Goal: Information Seeking & Learning: Check status

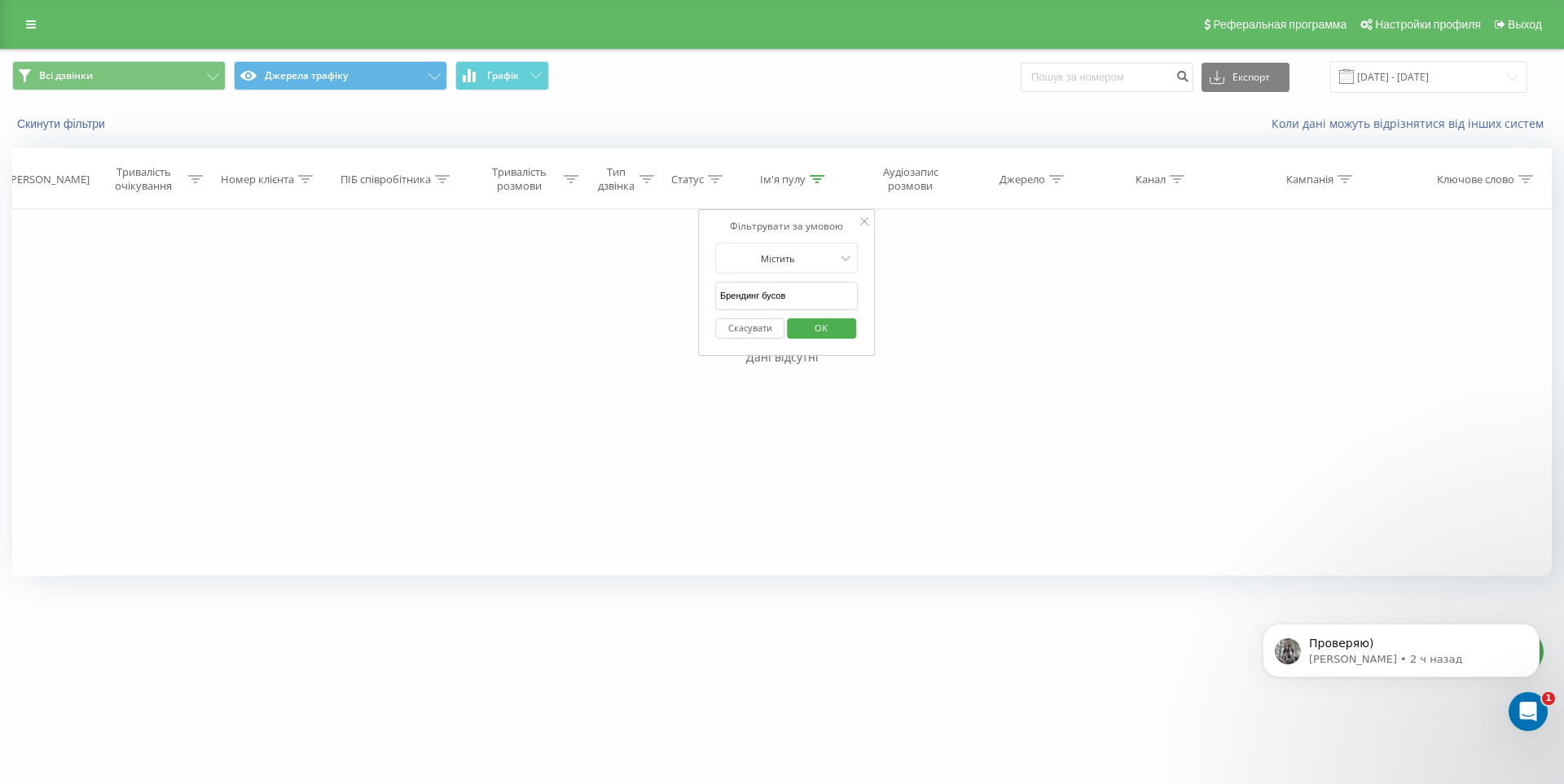
click at [865, 223] on icon at bounding box center [864, 221] width 8 height 8
click at [812, 168] on th "Ім'я пулу" at bounding box center [787, 179] width 124 height 60
click at [813, 176] on icon at bounding box center [817, 179] width 15 height 8
drag, startPoint x: 749, startPoint y: 295, endPoint x: 607, endPoint y: 310, distance: 142.8
click at [607, 310] on div "Фільтрувати за умовою Дорівнює Скасувати OK Фільтрувати за умовою Містить Скасу…" at bounding box center [782, 392] width 1539 height 366
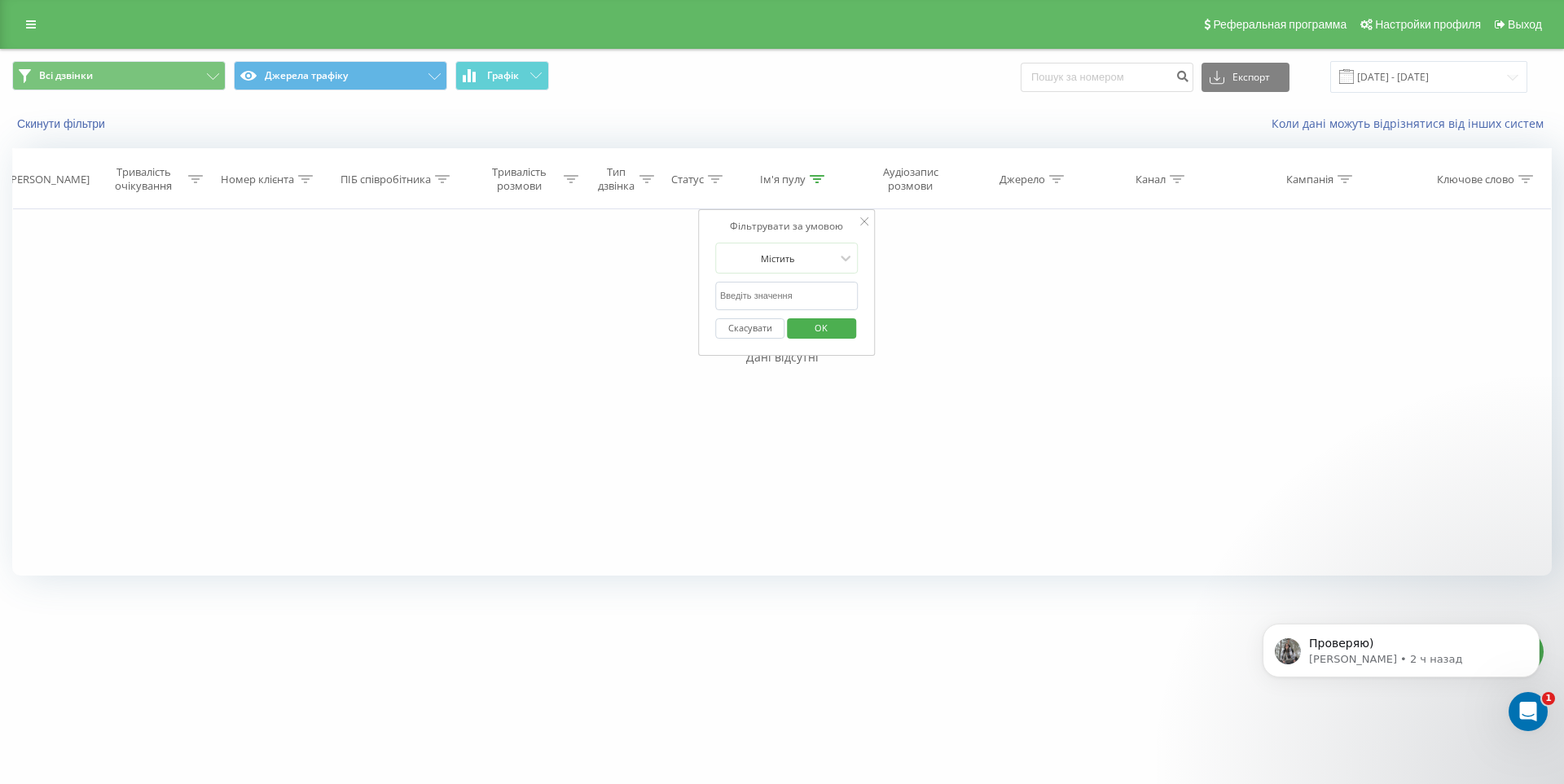
click at [825, 325] on span "OK" at bounding box center [821, 328] width 45 height 25
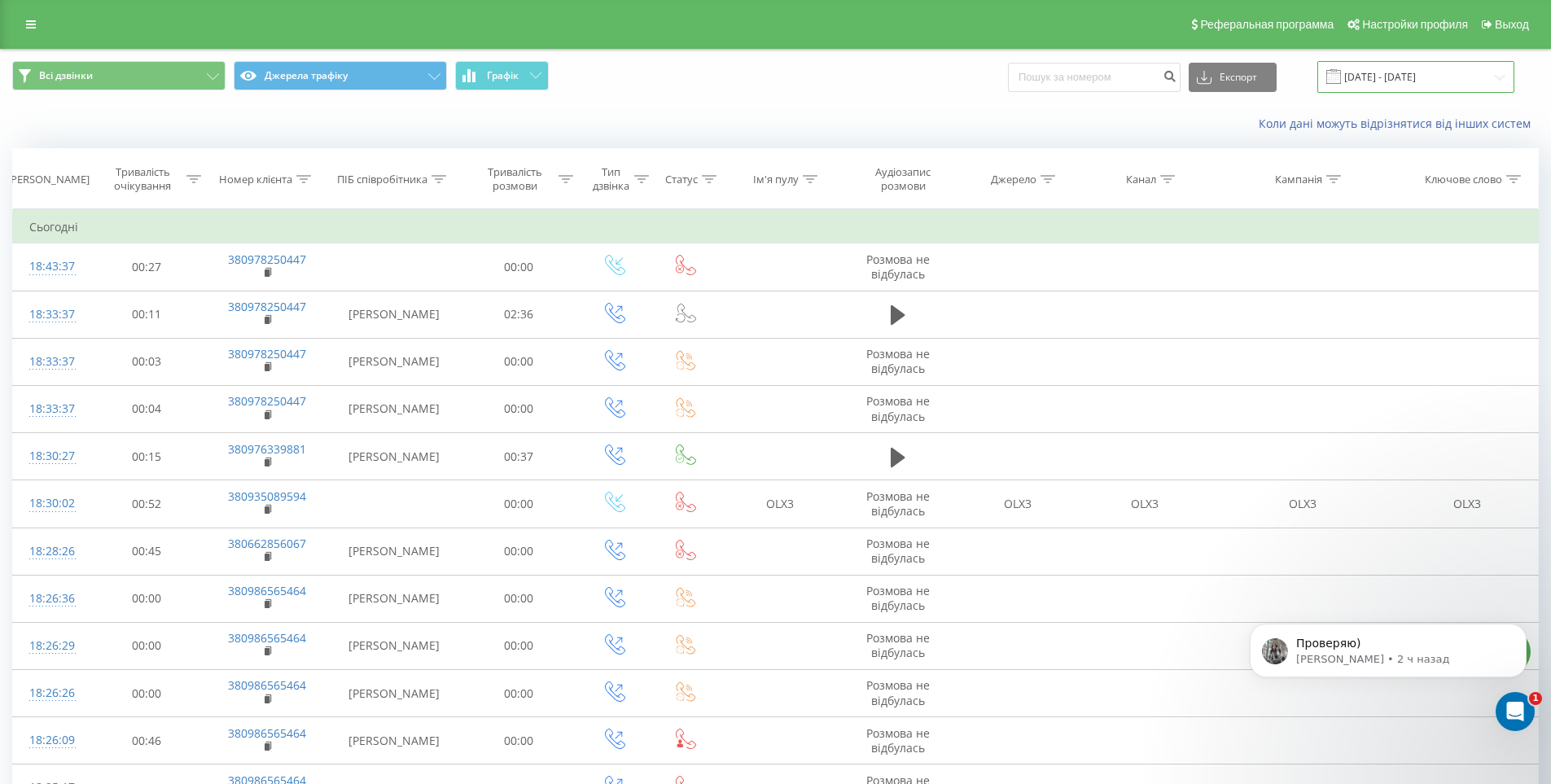
click at [1395, 82] on input "[DATE] - [DATE]" at bounding box center [1416, 76] width 197 height 32
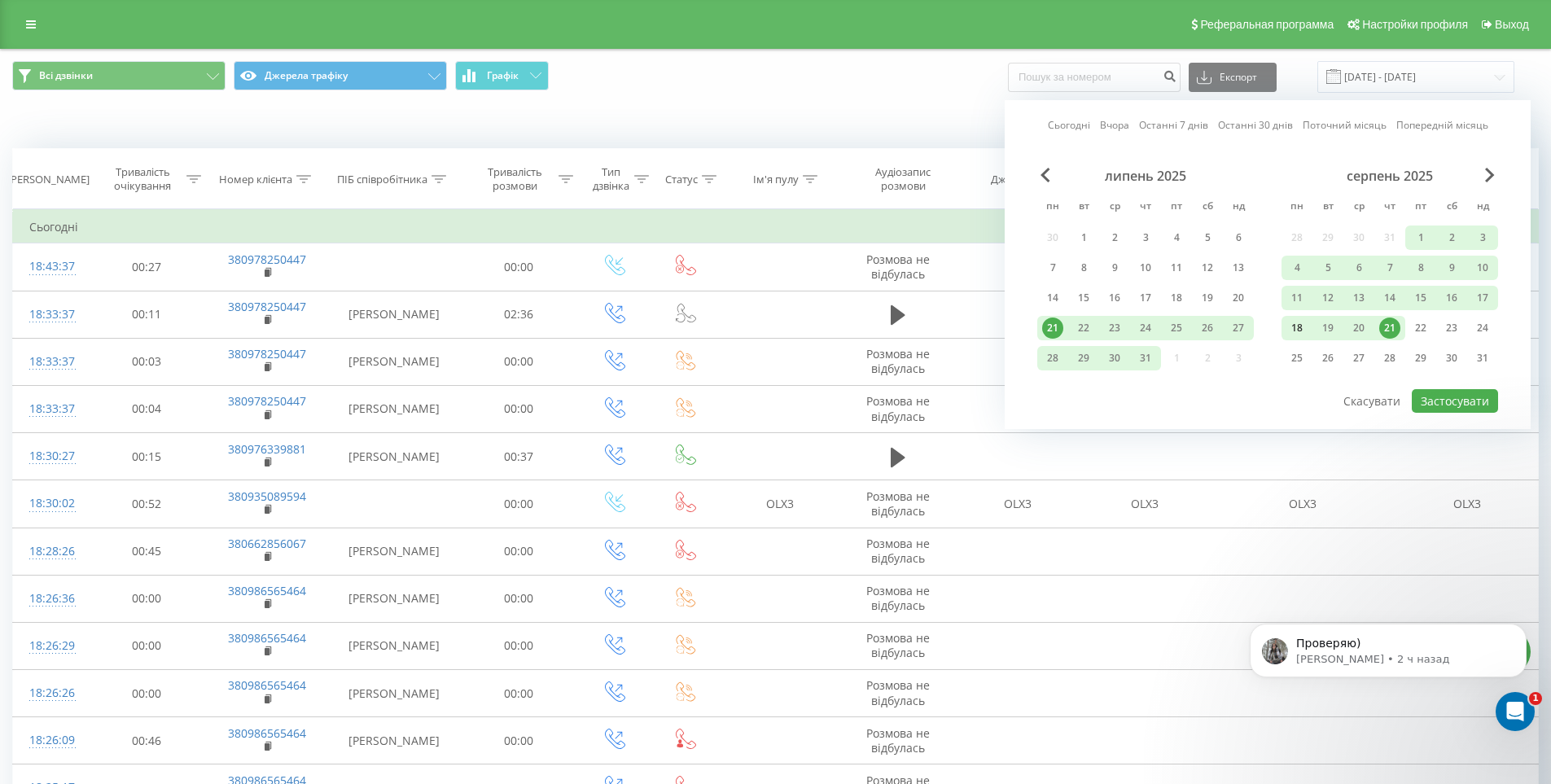
click at [1297, 327] on div "18" at bounding box center [1297, 327] width 21 height 21
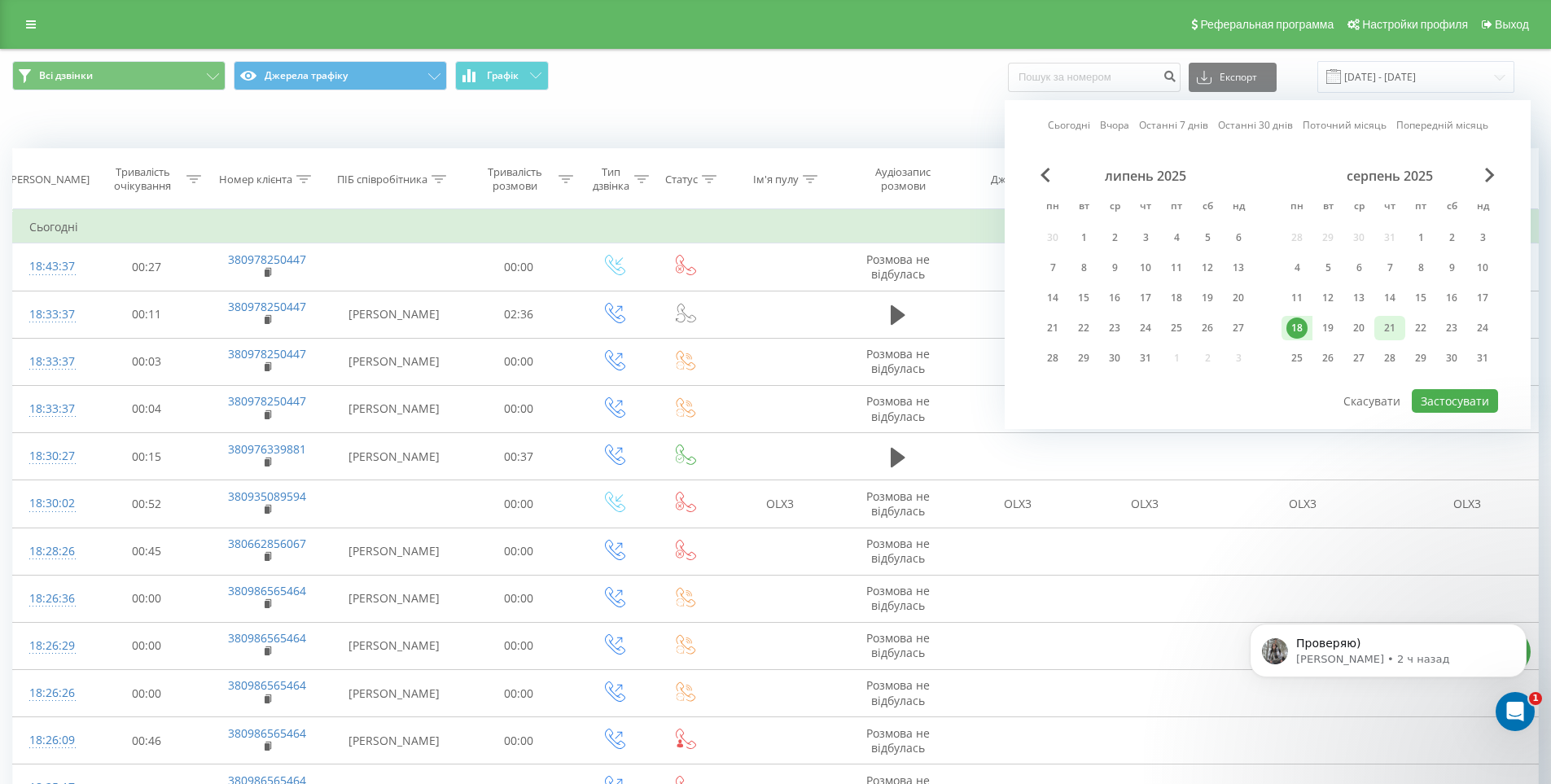
click at [1384, 328] on div "21" at bounding box center [1389, 327] width 21 height 21
click at [1457, 401] on button "Застосувати" at bounding box center [1455, 401] width 86 height 24
type input "[DATE] - [DATE]"
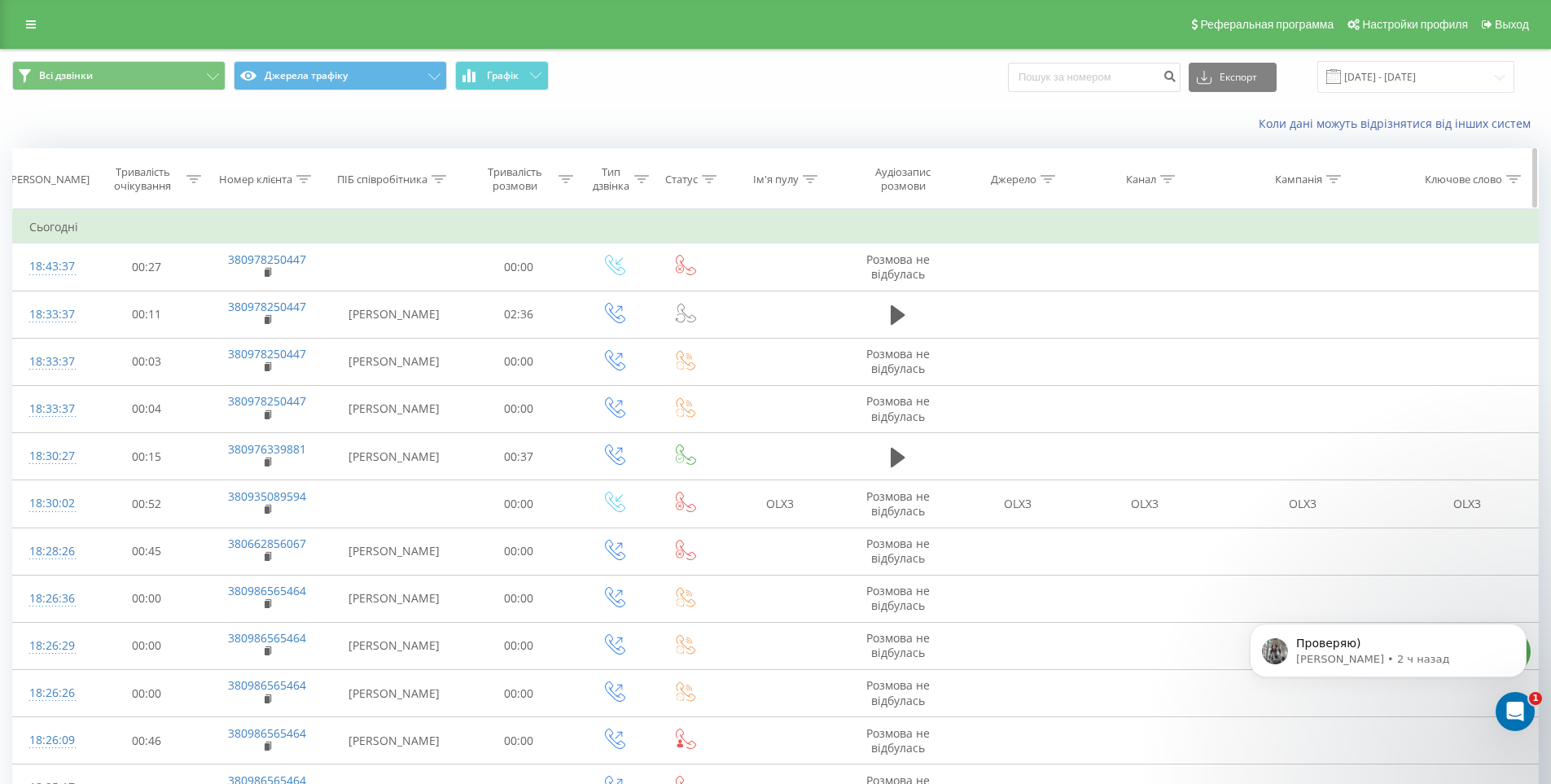
click at [1162, 179] on icon at bounding box center [1168, 179] width 15 height 8
click at [1136, 296] on input "text" at bounding box center [1145, 295] width 144 height 28
type input "fb"
click at [1192, 329] on span "OK" at bounding box center [1179, 328] width 45 height 25
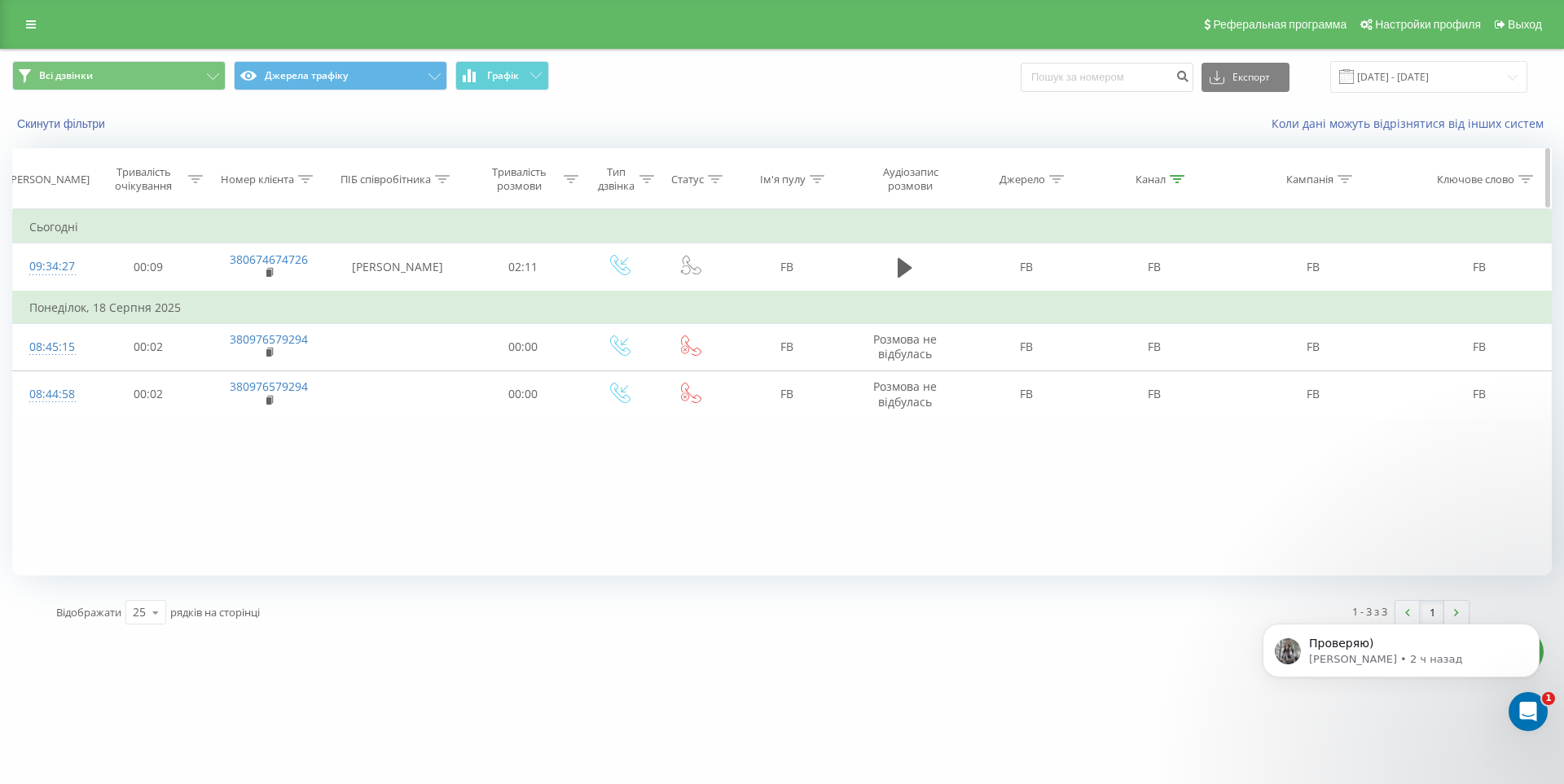
click at [1180, 178] on icon at bounding box center [1177, 179] width 15 height 8
drag, startPoint x: 1135, startPoint y: 290, endPoint x: 1024, endPoint y: 303, distance: 111.8
click at [1024, 303] on table "Фільтрувати за умовою Дорівнює Скасувати OK Фільтрувати за умовою Містить Скасу…" at bounding box center [782, 313] width 1539 height 209
click at [1001, 485] on div "Фільтрувати за умовою Дорівнює Скасувати OK Фільтрувати за умовою Містить Скасу…" at bounding box center [782, 392] width 1539 height 366
click at [1156, 133] on div "Скинути фільтри Коли дані можуть відрізнятися вiд інших систем" at bounding box center [782, 124] width 1562 height 39
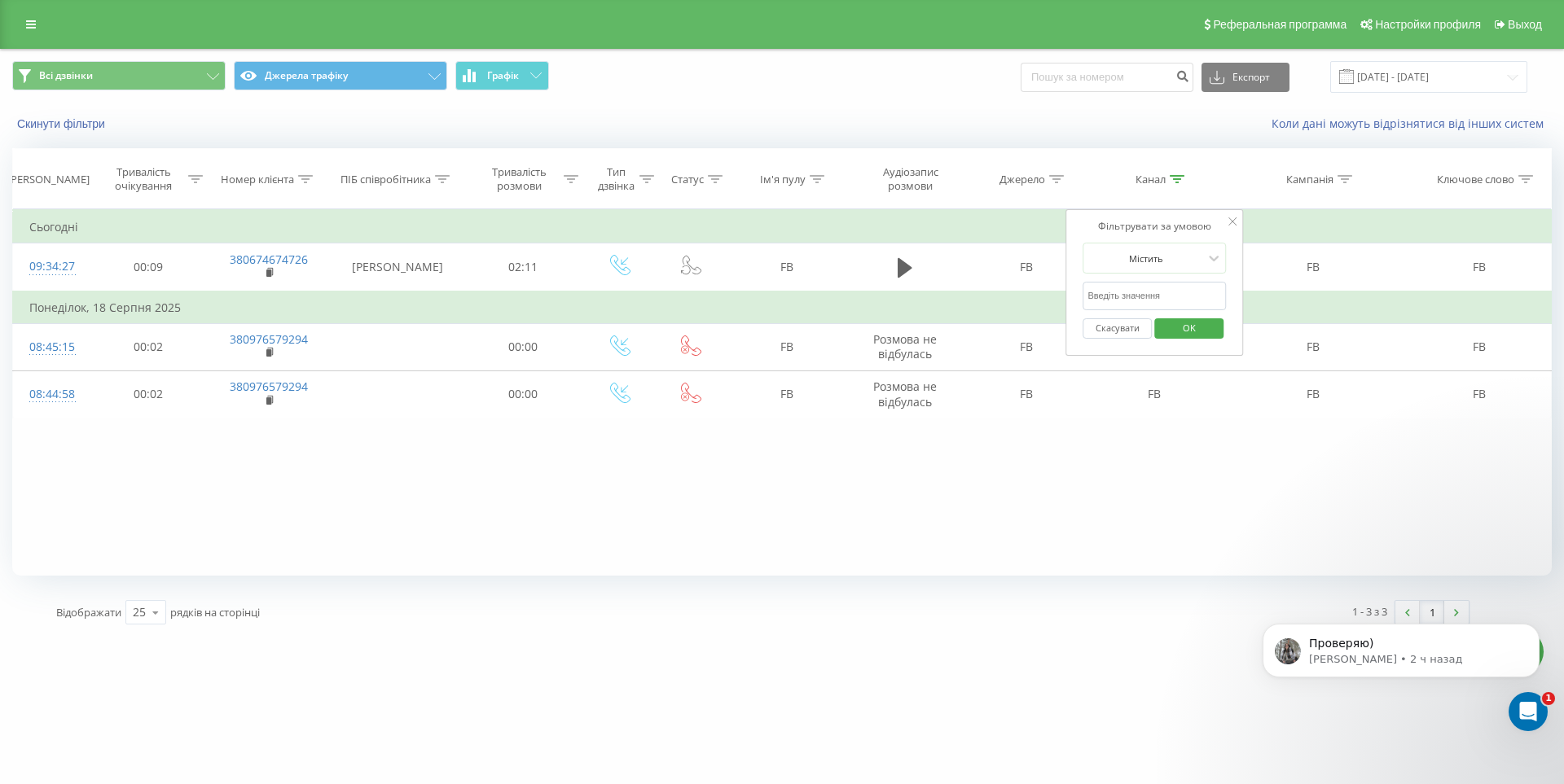
click at [1232, 226] on div at bounding box center [1231, 223] width 8 height 16
click at [1176, 180] on icon at bounding box center [1177, 179] width 15 height 8
click at [1232, 222] on icon at bounding box center [1231, 221] width 8 height 8
click at [1173, 176] on icon at bounding box center [1177, 179] width 15 height 8
click at [1197, 325] on span "OK" at bounding box center [1189, 328] width 45 height 25
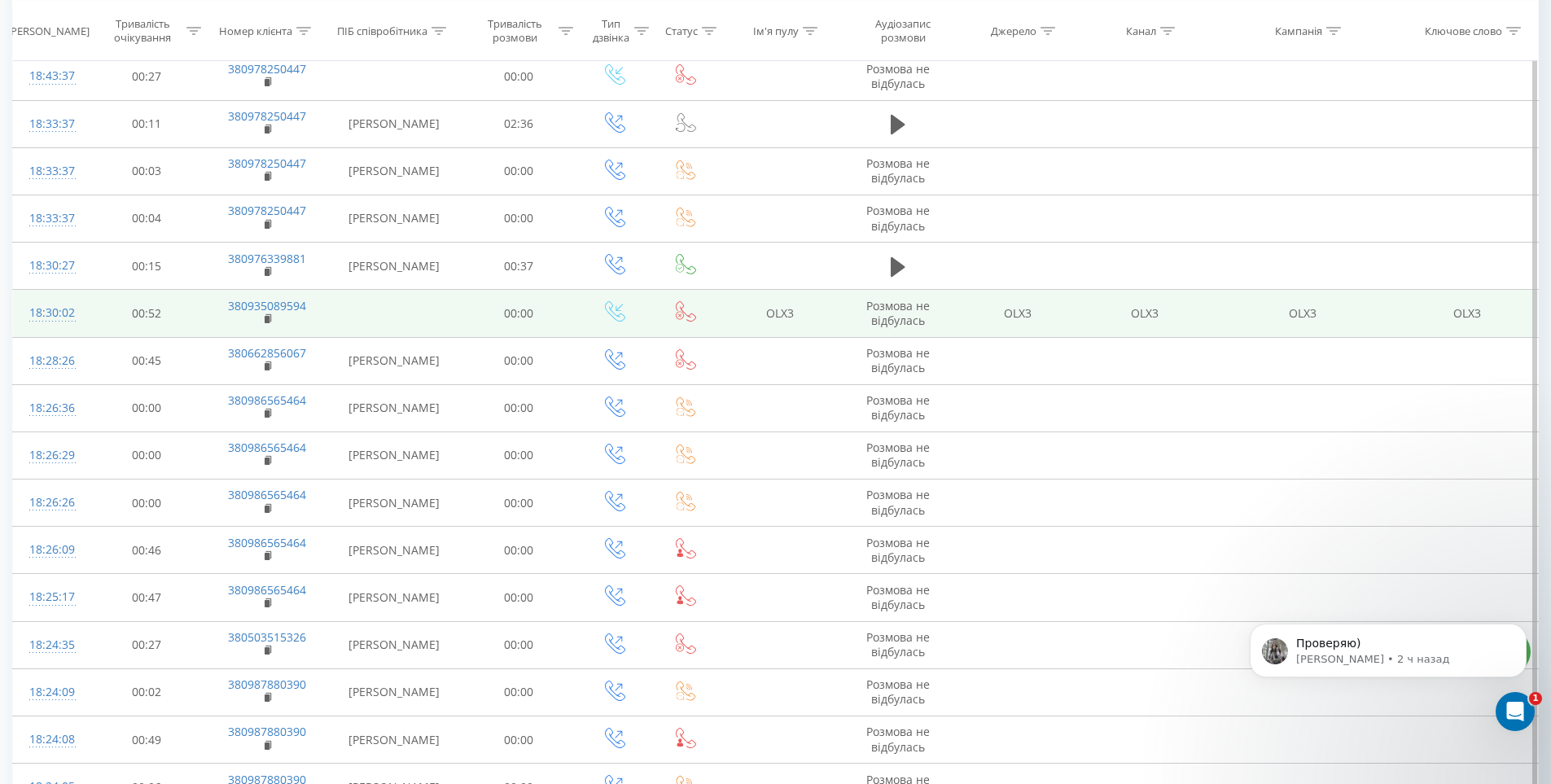
scroll to position [217, 0]
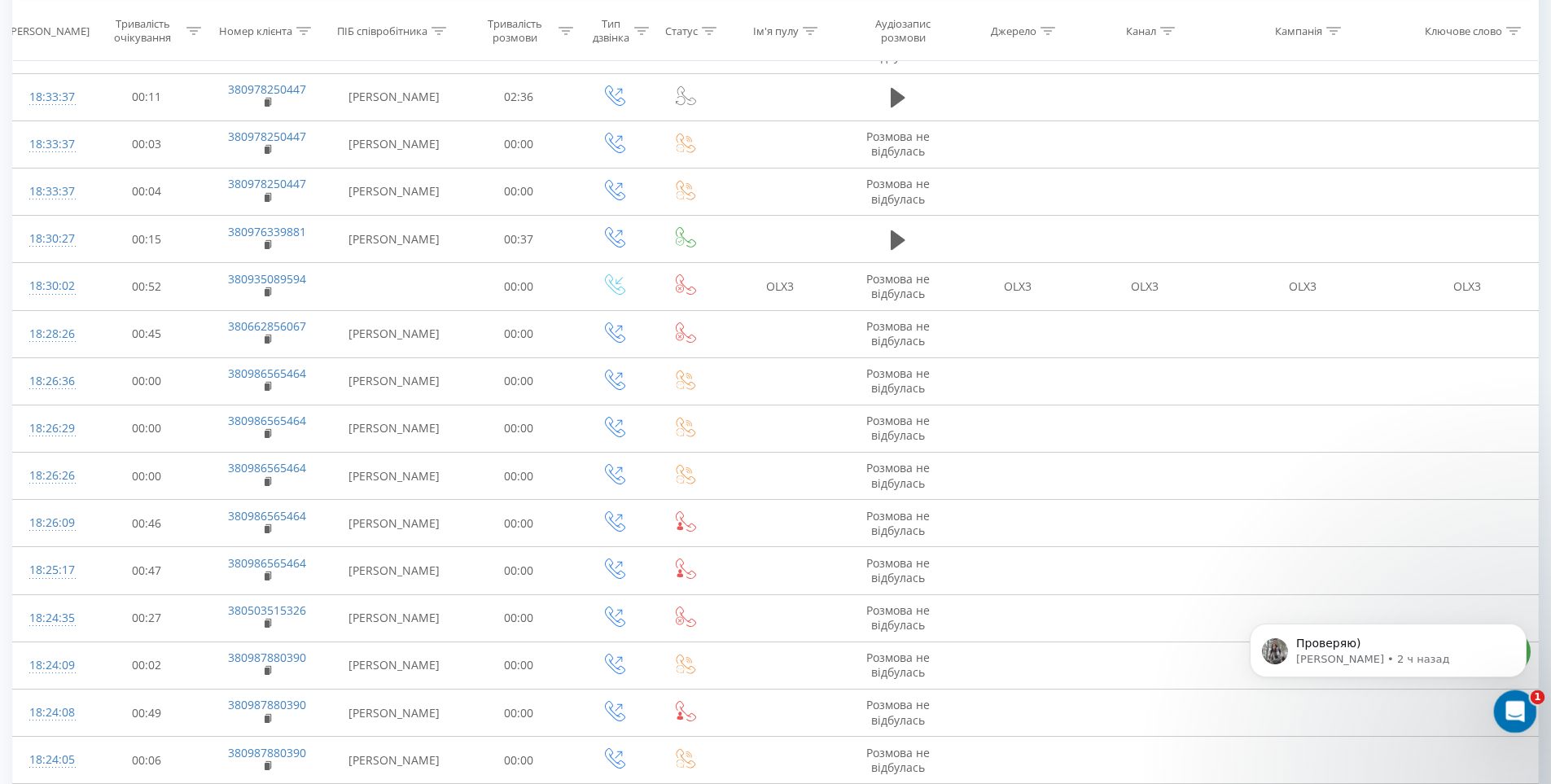
click at [1517, 708] on icon "Открыть службу сообщений Intercom" at bounding box center [1514, 710] width 27 height 27
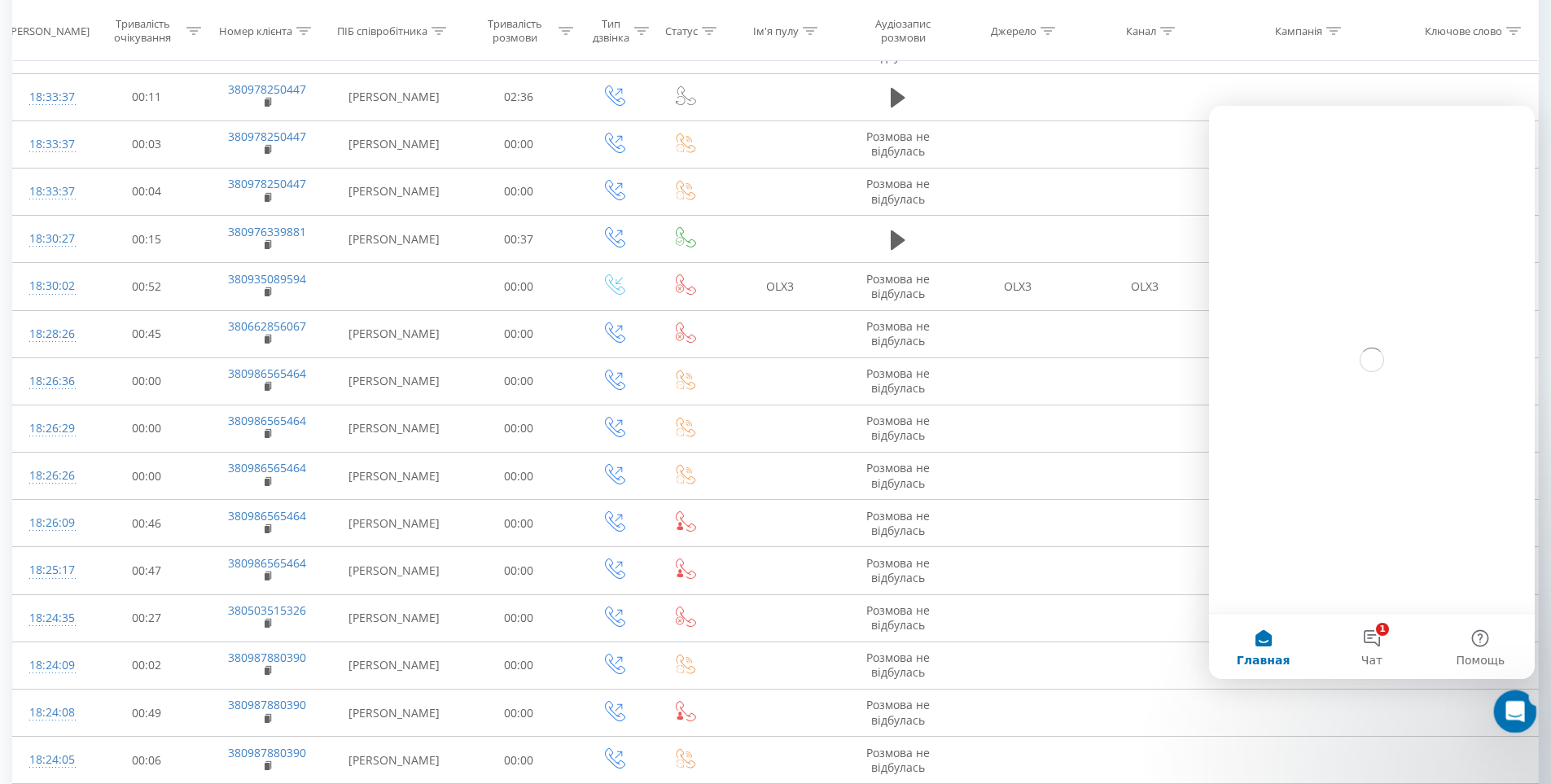
scroll to position [0, 0]
click at [1370, 631] on button "1 Чат" at bounding box center [1371, 647] width 108 height 65
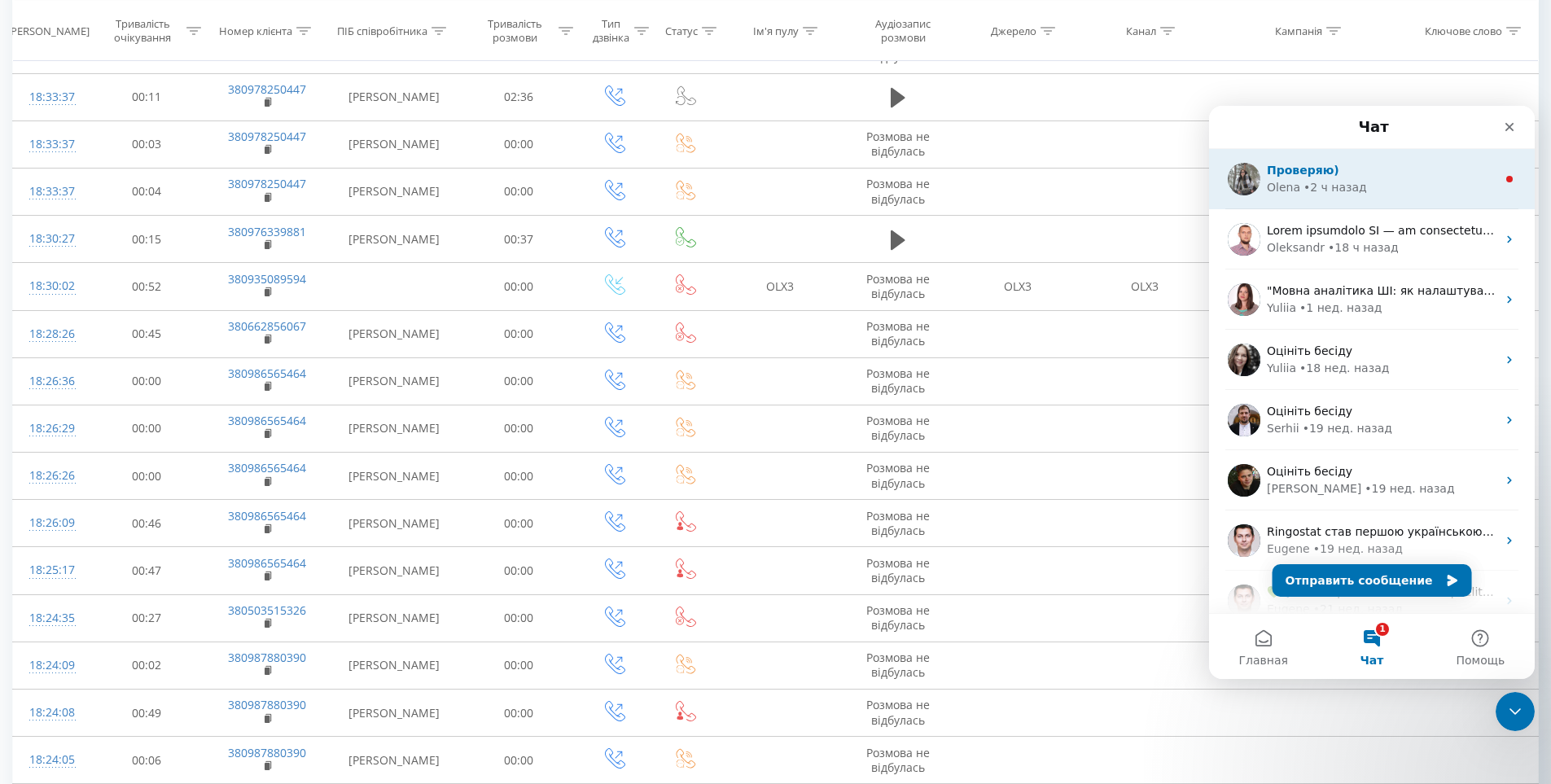
click at [1333, 181] on div "• 2 ч назад" at bounding box center [1336, 187] width 64 height 17
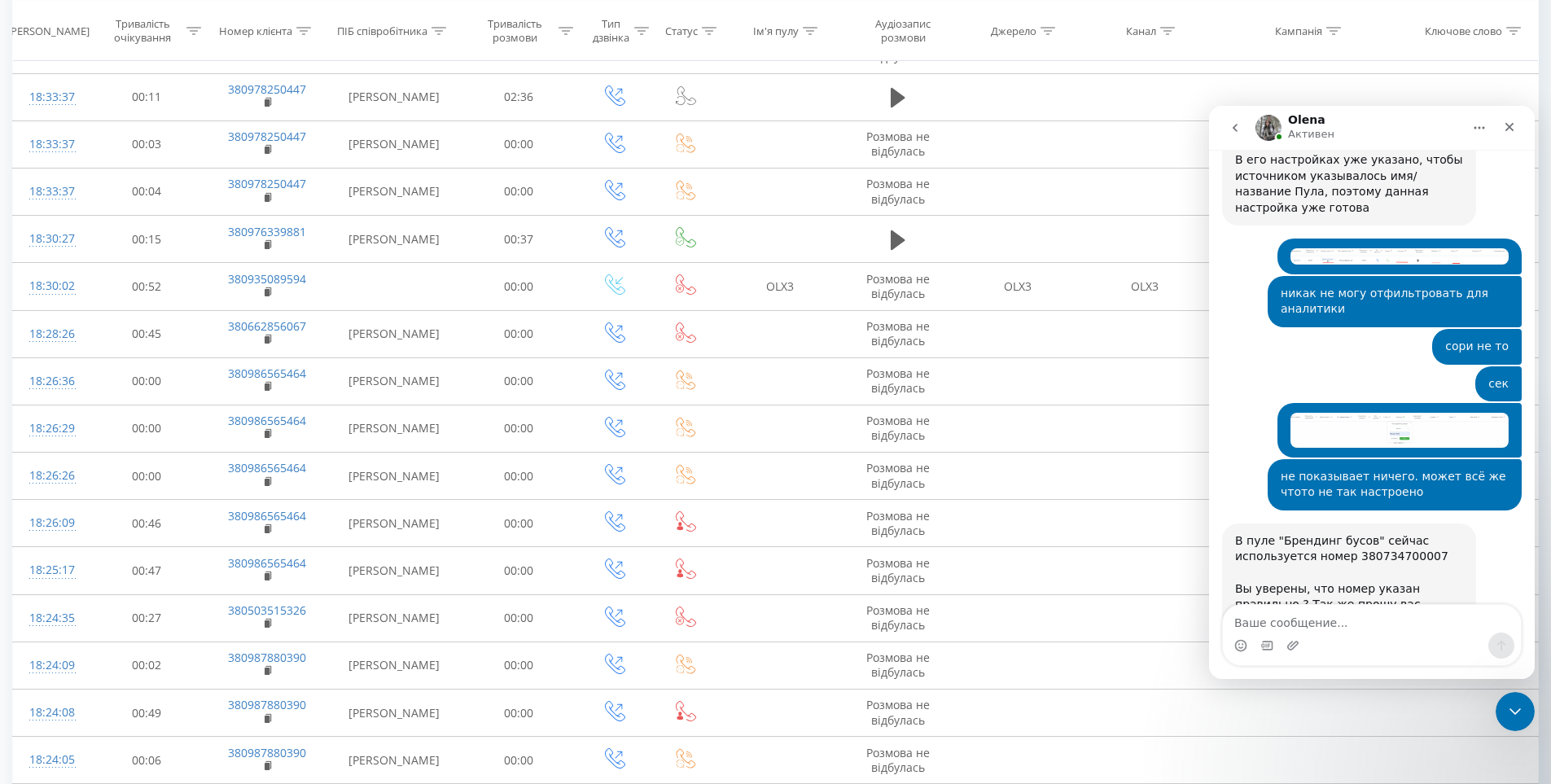
scroll to position [3004, 0]
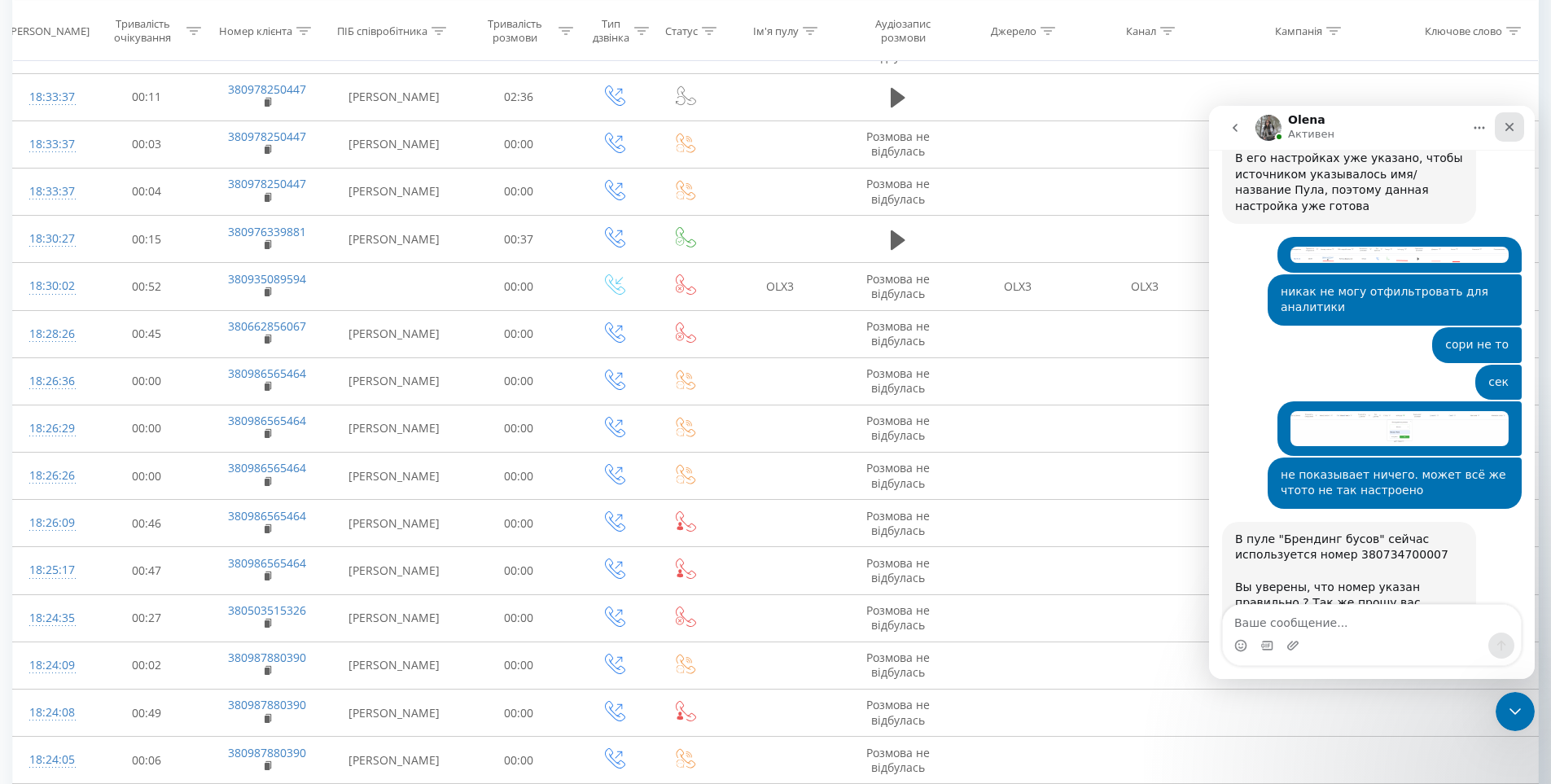
click at [1512, 121] on icon "Закрыть" at bounding box center [1509, 127] width 13 height 13
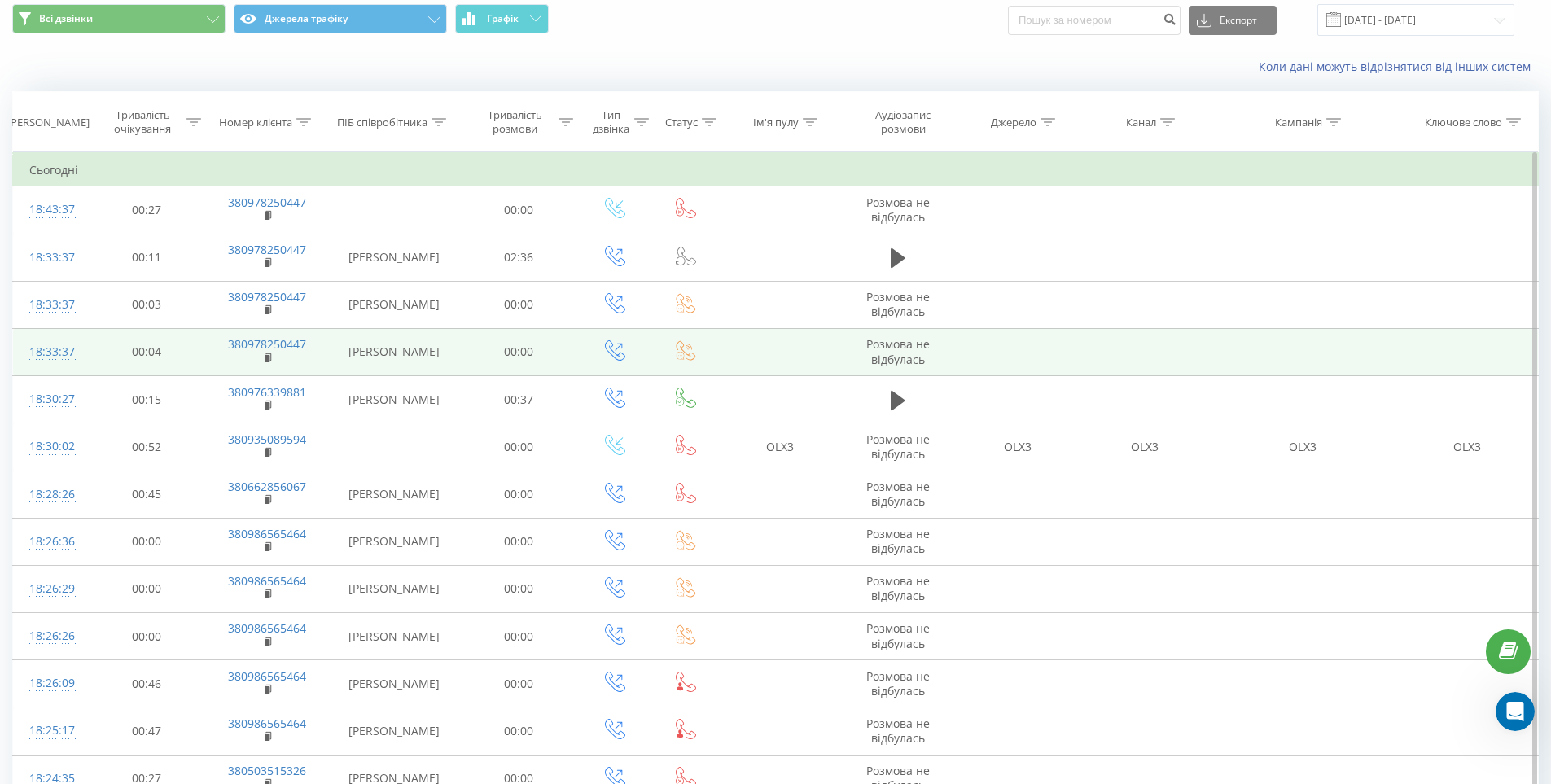
scroll to position [0, 0]
